Goal: Task Accomplishment & Management: Complete application form

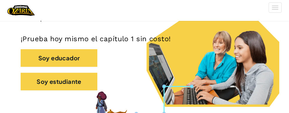
scroll to position [137, 0]
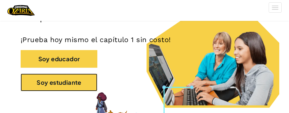
click at [85, 85] on button "Soy estudiante" at bounding box center [59, 83] width 77 height 18
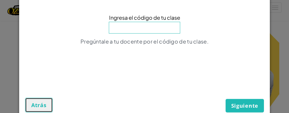
click at [44, 98] on button "Atrás" at bounding box center [39, 105] width 28 height 15
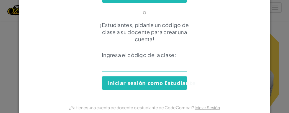
scroll to position [0, 0]
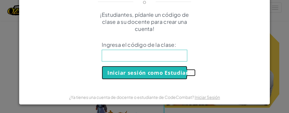
click at [175, 75] on button "Iniciar sesión como Estudiante" at bounding box center [145, 73] width 86 height 14
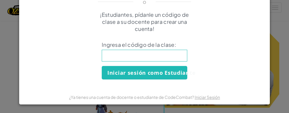
scroll to position [22, 0]
